Goal: Find specific page/section: Find specific page/section

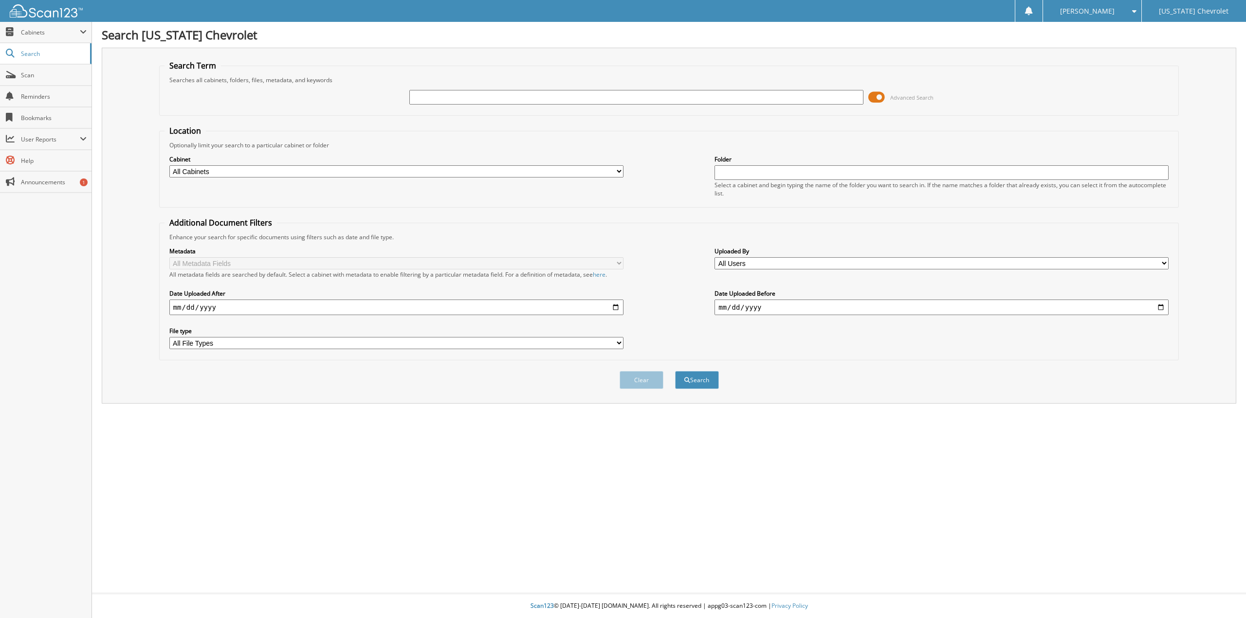
click at [493, 99] on input "text" at bounding box center [636, 97] width 454 height 15
type input "95456"
click at [675, 371] on button "Search" at bounding box center [697, 380] width 44 height 18
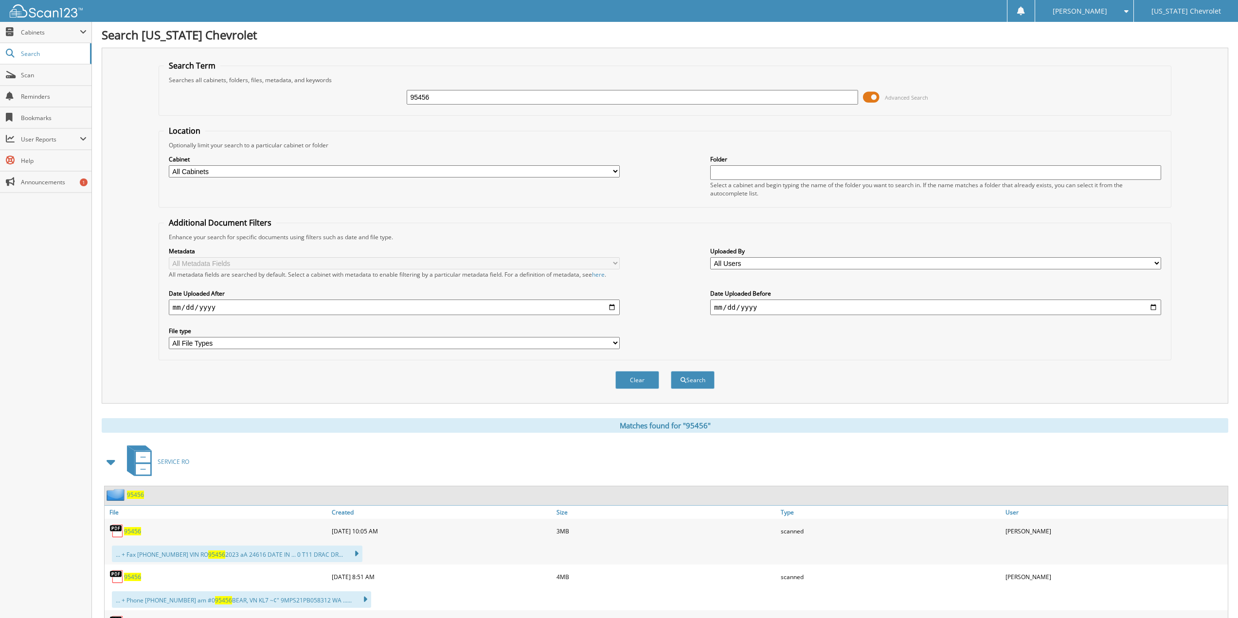
click at [134, 577] on span "95456" at bounding box center [132, 577] width 17 height 8
click at [328, 99] on div "95456 Advanced Search" at bounding box center [665, 97] width 1002 height 26
click at [638, 384] on button "Clear" at bounding box center [638, 380] width 44 height 18
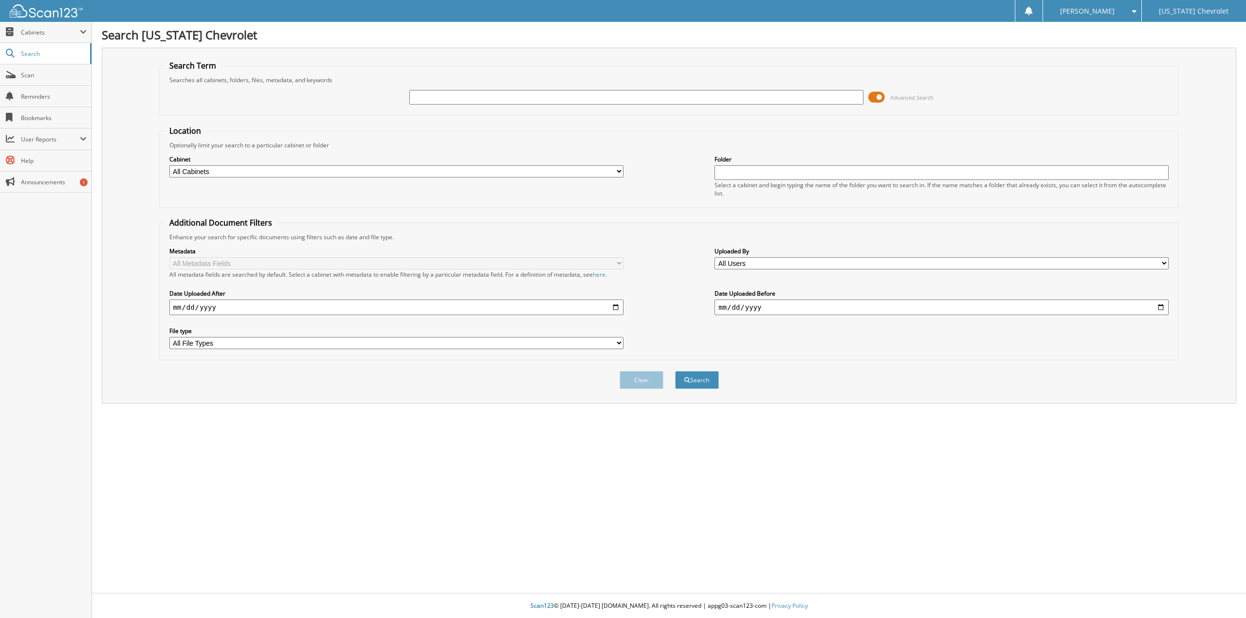
click at [444, 99] on input "text" at bounding box center [636, 97] width 454 height 15
type input "96228"
click at [675, 371] on button "Search" at bounding box center [697, 380] width 44 height 18
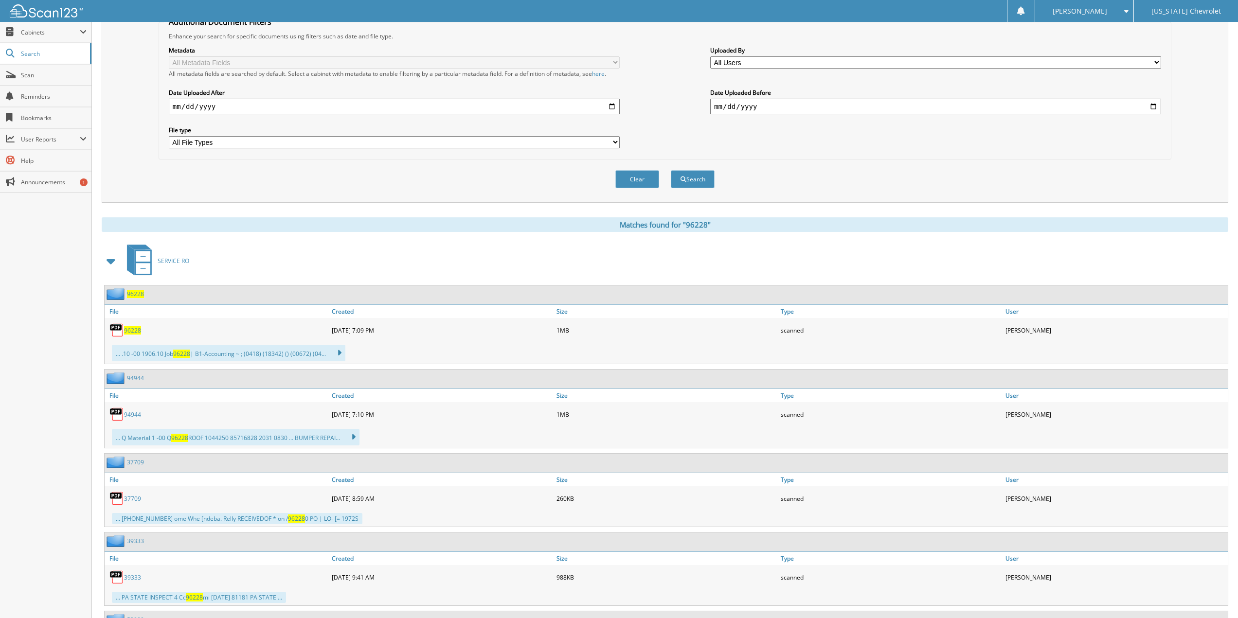
scroll to position [212, 0]
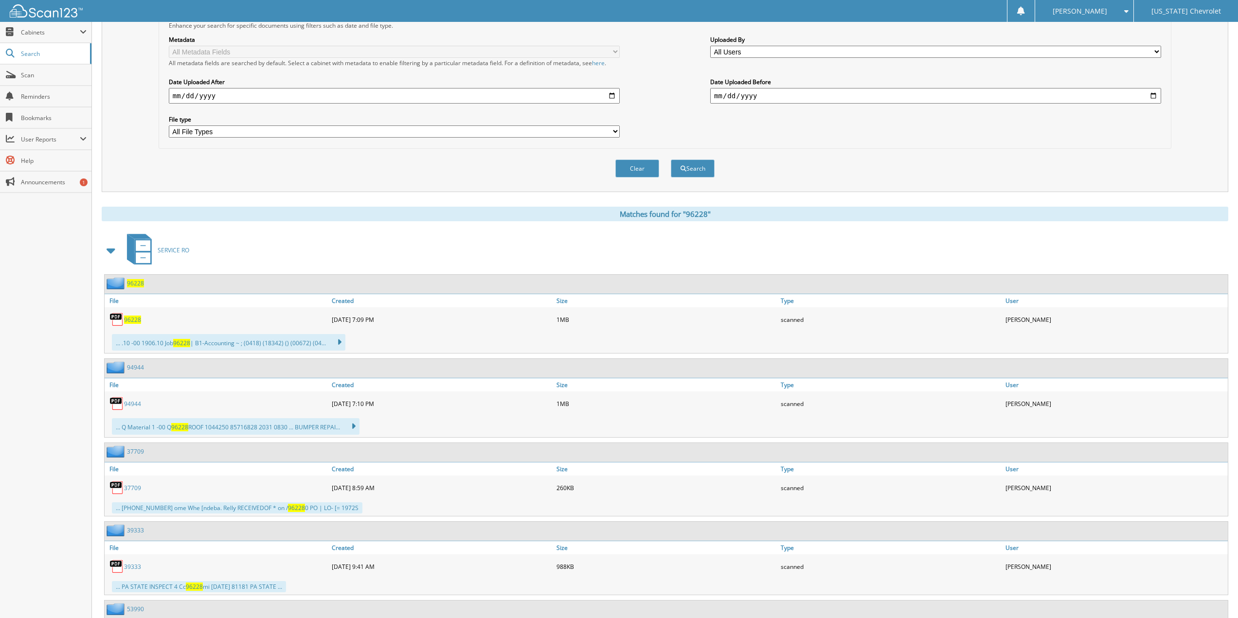
click at [127, 404] on link "94944" at bounding box center [132, 404] width 17 height 8
click at [134, 319] on span "96228" at bounding box center [132, 320] width 17 height 8
